Goal: Find specific page/section: Find specific page/section

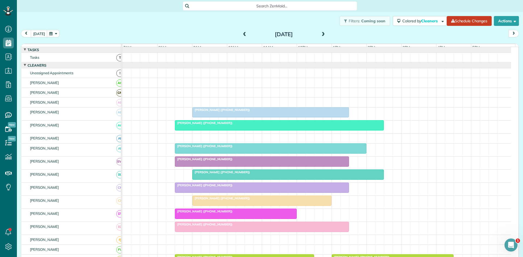
scroll to position [2, 2]
click at [242, 35] on span at bounding box center [245, 34] width 6 height 5
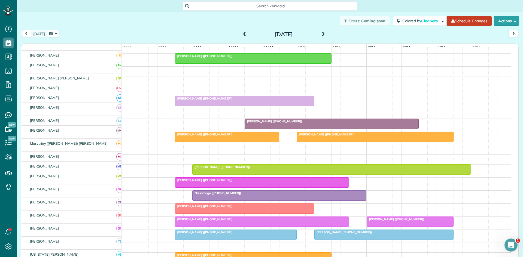
scroll to position [188, 0]
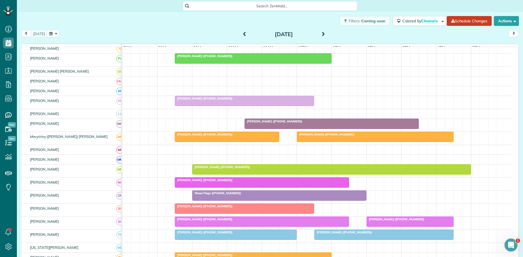
click at [280, 123] on span "[PERSON_NAME] ([PHONE_NUMBER])" at bounding box center [273, 122] width 58 height 4
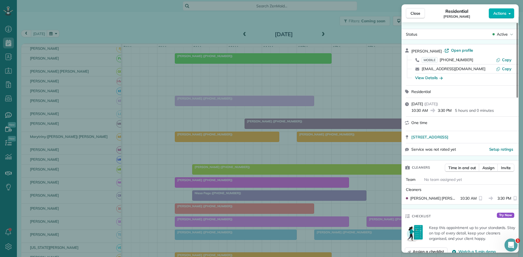
click at [335, 134] on div "Close Residential [PERSON_NAME] Actions Status Active [PERSON_NAME] · Open prof…" at bounding box center [261, 128] width 523 height 257
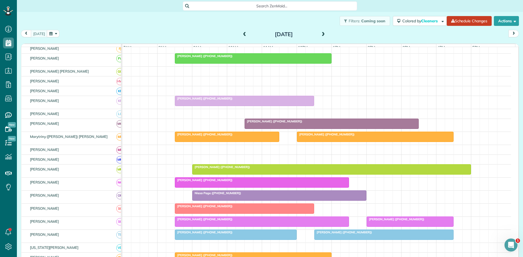
scroll to position [6, 0]
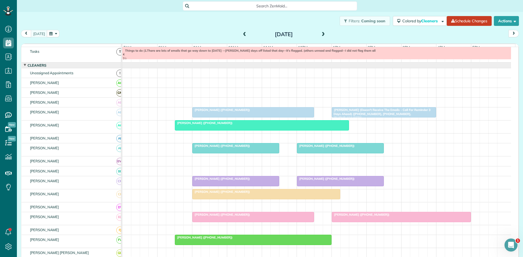
click at [246, 112] on div "[PERSON_NAME] ([PHONE_NUMBER])" at bounding box center [253, 110] width 118 height 4
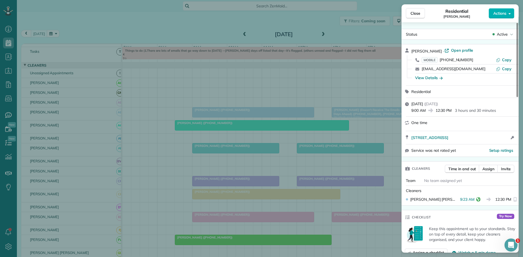
click at [307, 74] on div "Close Residential [PERSON_NAME] Actions Status Active [PERSON_NAME] · Open prof…" at bounding box center [261, 128] width 523 height 257
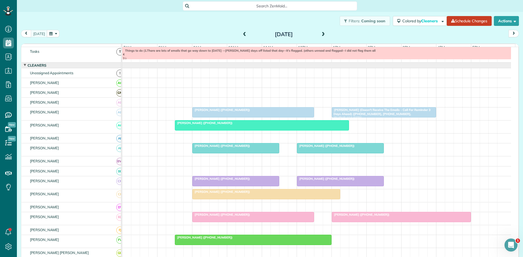
click at [205, 130] on div at bounding box center [261, 126] width 173 height 10
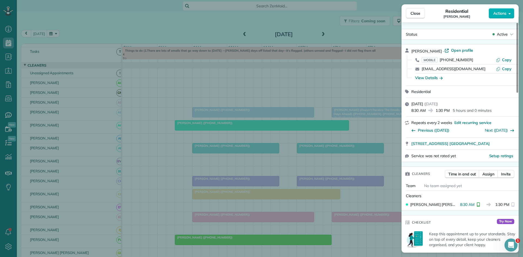
click at [224, 119] on div "Close Residential [PERSON_NAME] Actions Status Active [PERSON_NAME] · Open prof…" at bounding box center [261, 128] width 523 height 257
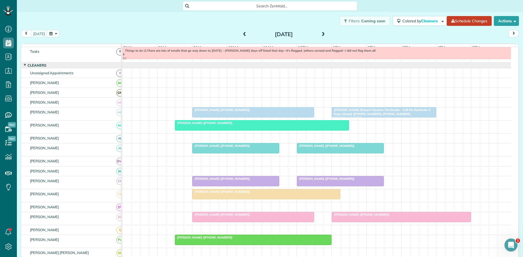
click at [207, 153] on div at bounding box center [236, 149] width 86 height 10
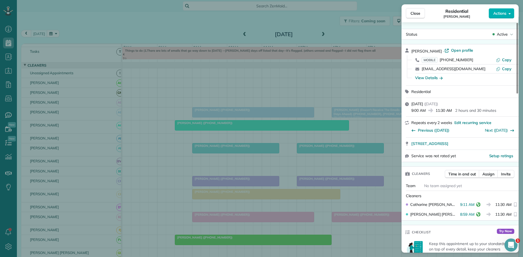
click at [222, 117] on div "Close Residential [PERSON_NAME] Actions Status Active [PERSON_NAME] · Open prof…" at bounding box center [261, 128] width 523 height 257
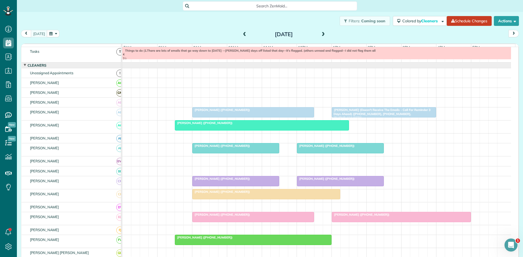
click at [202, 194] on span "[PERSON_NAME] ([PHONE_NUMBER])" at bounding box center [221, 192] width 58 height 4
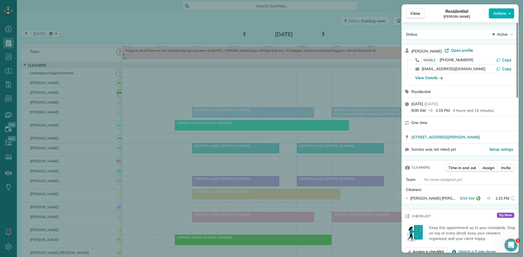
click at [181, 149] on div "Close Residential [PERSON_NAME] Actions Status Active [PERSON_NAME] · Open prof…" at bounding box center [261, 128] width 523 height 257
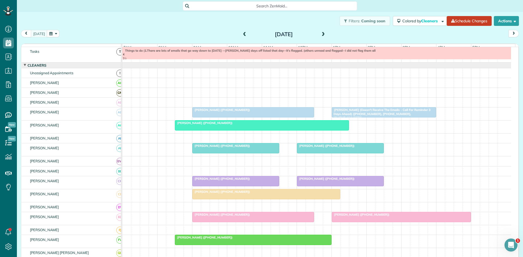
scroll to position [97, 0]
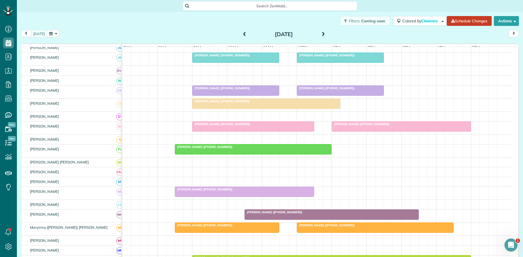
click at [206, 126] on span "[PERSON_NAME] ([PHONE_NUMBER])" at bounding box center [221, 124] width 58 height 4
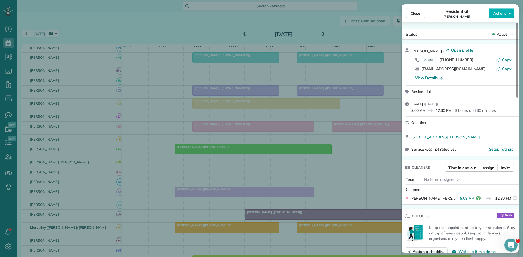
click at [203, 162] on div "Close Residential [PERSON_NAME] Actions Status Active [PERSON_NAME] · Open prof…" at bounding box center [261, 128] width 523 height 257
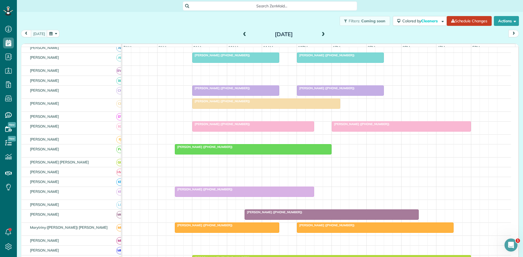
click at [194, 149] on div at bounding box center [253, 150] width 156 height 10
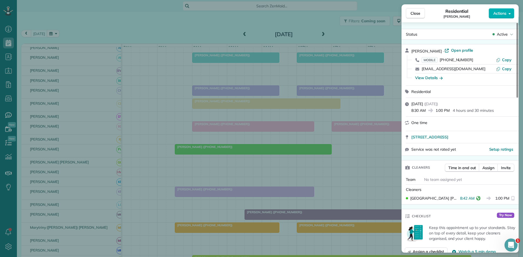
click at [216, 162] on div "Close Residential [PERSON_NAME] Actions Status Active [PERSON_NAME] · Open prof…" at bounding box center [261, 128] width 523 height 257
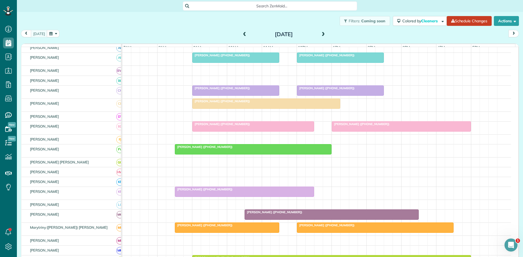
scroll to position [188, 0]
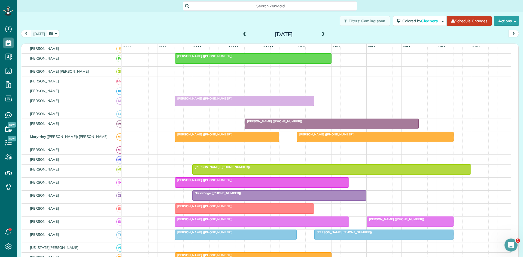
click at [198, 105] on div at bounding box center [244, 101] width 139 height 10
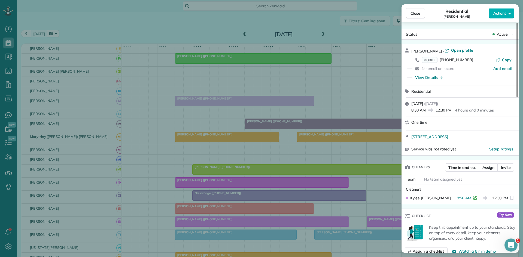
click at [219, 180] on div "Close Residential [PERSON_NAME] Actions Status Active [PERSON_NAME] · Open prof…" at bounding box center [261, 128] width 523 height 257
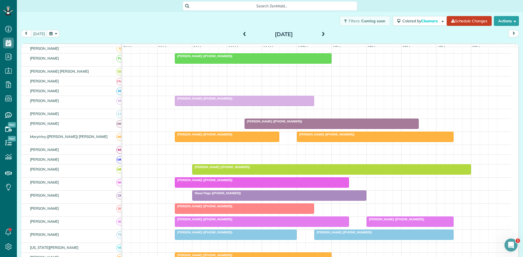
click at [188, 136] on span "[PERSON_NAME] ([PHONE_NUMBER])" at bounding box center [204, 135] width 58 height 4
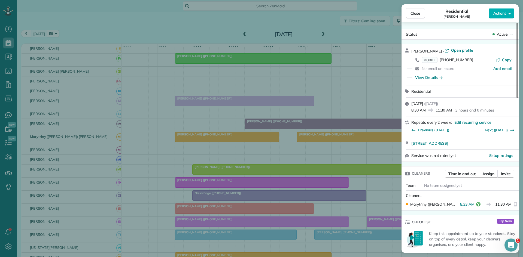
click at [166, 174] on div "Close Residential [PERSON_NAME] Actions Status Active [PERSON_NAME] · Open prof…" at bounding box center [261, 128] width 523 height 257
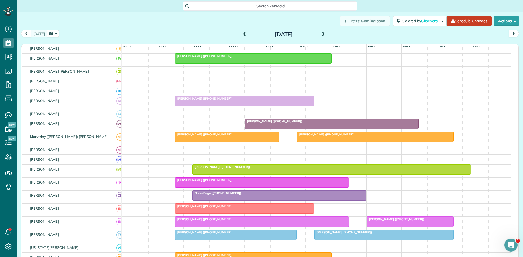
click at [212, 169] on span "[PERSON_NAME] ([PHONE_NUMBER])" at bounding box center [221, 167] width 58 height 4
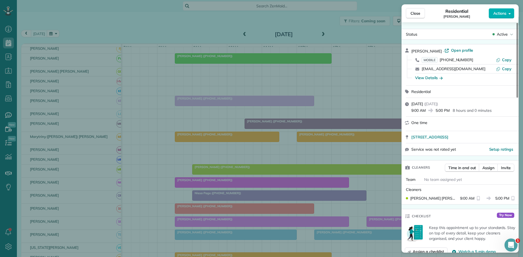
click at [272, 151] on div "Close Residential [PERSON_NAME] Actions Status Active [PERSON_NAME] · Open prof…" at bounding box center [261, 128] width 523 height 257
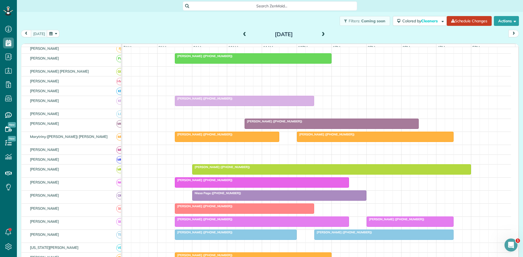
click at [217, 182] on span "[PERSON_NAME] ([PHONE_NUMBER])" at bounding box center [204, 180] width 58 height 4
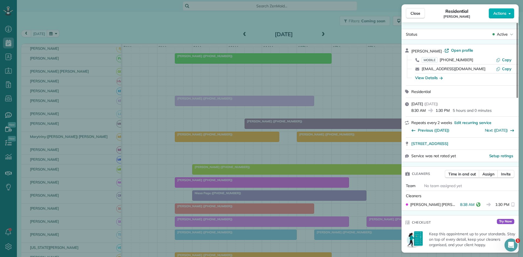
click at [234, 151] on div "Close Residential [PERSON_NAME] Actions Status Active [PERSON_NAME] · Open prof…" at bounding box center [261, 128] width 523 height 257
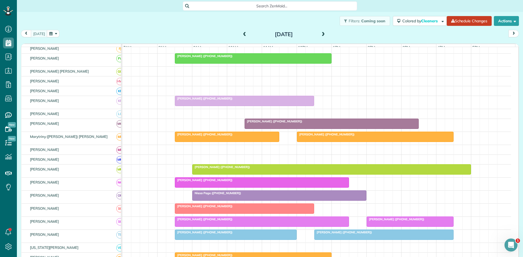
scroll to position [271, 0]
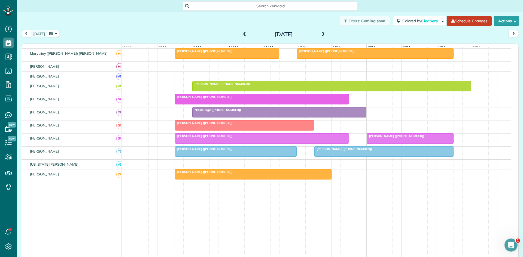
click at [217, 112] on span "Niesa Page ([PHONE_NUMBER])" at bounding box center [217, 110] width 50 height 4
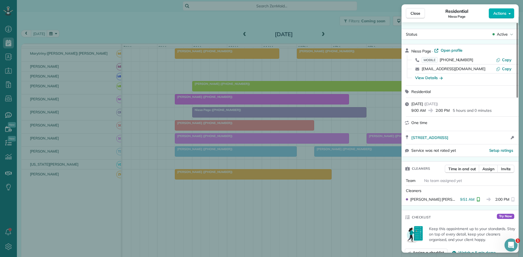
click at [236, 111] on div "Close Residential Niesa Page Actions Status Active Niesa Page · Open profile MO…" at bounding box center [261, 128] width 523 height 257
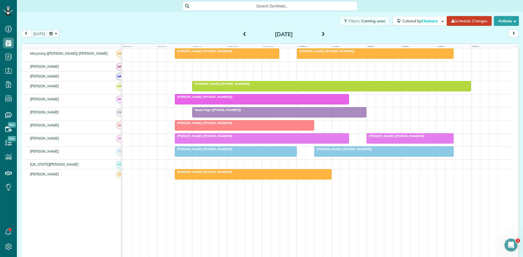
click at [216, 125] on span "[PERSON_NAME] ([PHONE_NUMBER])" at bounding box center [204, 123] width 58 height 4
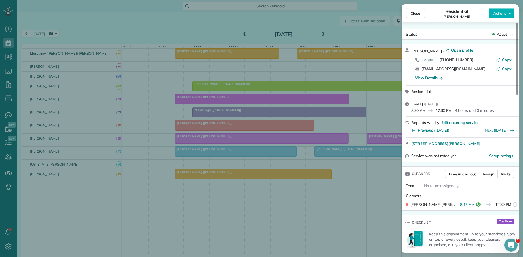
click at [206, 150] on div "Close Residential [PERSON_NAME] Actions Status Active [PERSON_NAME] · Open prof…" at bounding box center [261, 128] width 523 height 257
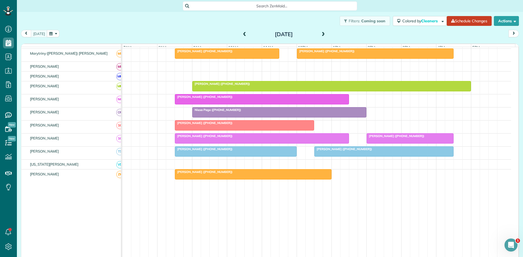
click at [199, 143] on div at bounding box center [261, 139] width 173 height 10
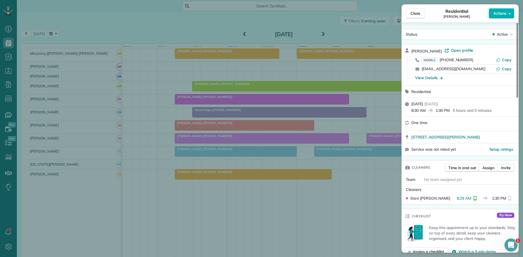
click at [194, 166] on div "Close Residential [PERSON_NAME] Actions Status Active [PERSON_NAME] · Open prof…" at bounding box center [261, 128] width 523 height 257
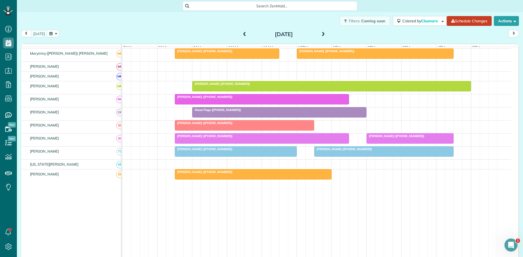
click at [210, 151] on span "[PERSON_NAME] ([PHONE_NUMBER])" at bounding box center [204, 149] width 58 height 4
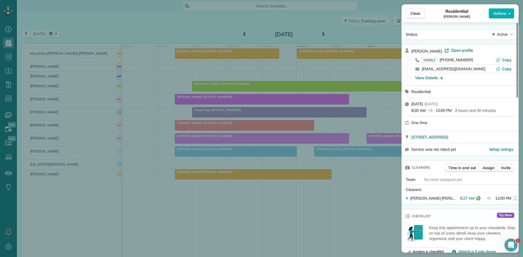
click at [153, 115] on div "Close Residential [PERSON_NAME] Actions Status Active [PERSON_NAME] · Open prof…" at bounding box center [261, 128] width 523 height 257
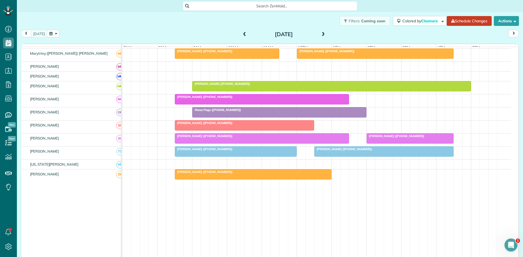
click at [205, 86] on span "[PERSON_NAME] ([PHONE_NUMBER])" at bounding box center [221, 84] width 58 height 4
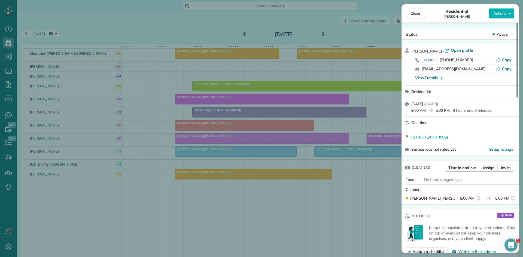
click at [255, 185] on div "Close Residential [PERSON_NAME] Actions Status Active [PERSON_NAME] · Open prof…" at bounding box center [261, 128] width 523 height 257
